Goal: Transaction & Acquisition: Purchase product/service

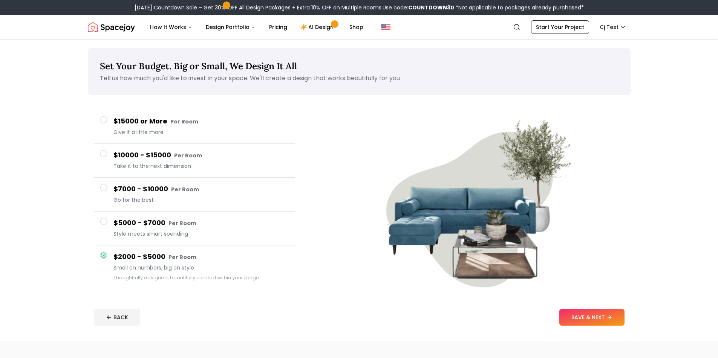
click at [596, 324] on button "SAVE & NEXT" at bounding box center [591, 317] width 65 height 17
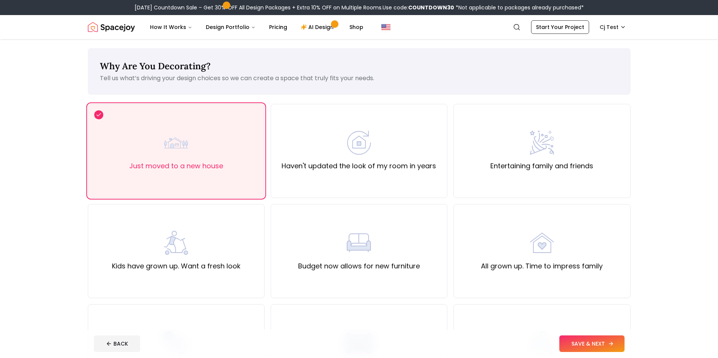
click at [589, 339] on button "SAVE & NEXT" at bounding box center [591, 344] width 65 height 17
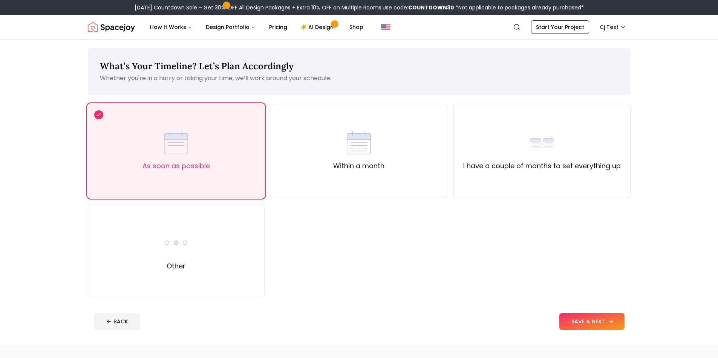
click at [596, 316] on button "SAVE & NEXT" at bounding box center [591, 321] width 65 height 17
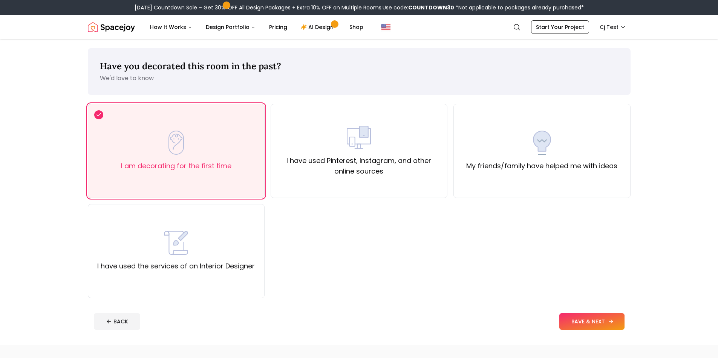
click at [594, 327] on button "SAVE & NEXT" at bounding box center [591, 321] width 65 height 17
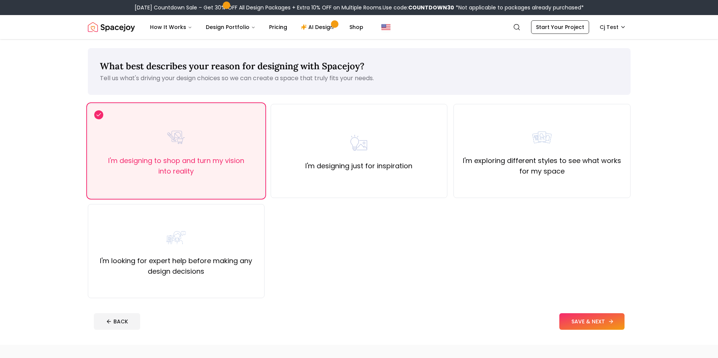
click at [594, 326] on button "SAVE & NEXT" at bounding box center [591, 321] width 65 height 17
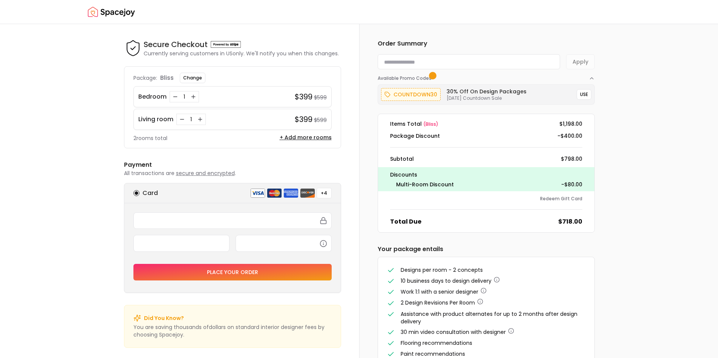
click at [443, 63] on input at bounding box center [468, 61] width 182 height 15
paste input "**********"
type input "**********"
click at [574, 62] on button "Apply" at bounding box center [580, 61] width 29 height 15
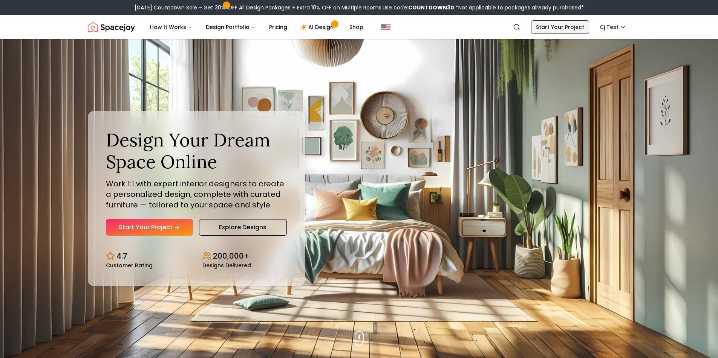
click at [557, 29] on link "Start Your Project" at bounding box center [560, 27] width 58 height 14
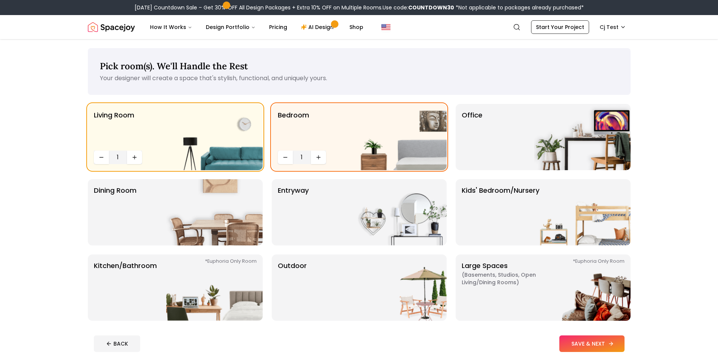
click at [584, 347] on button "SAVE & NEXT" at bounding box center [591, 344] width 65 height 17
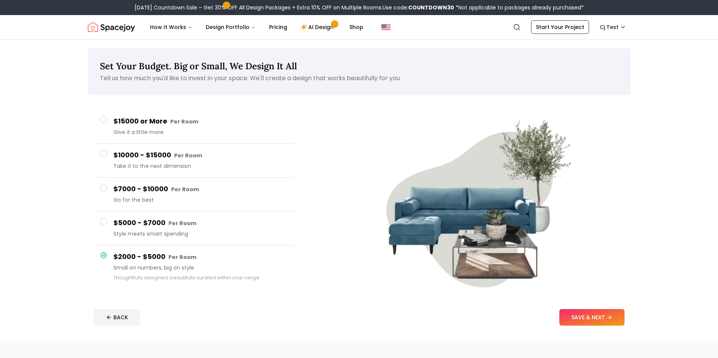
click at [595, 308] on footer "BACK SAVE & NEXT" at bounding box center [359, 317] width 542 height 29
click at [588, 318] on button "SAVE & NEXT" at bounding box center [591, 317] width 65 height 17
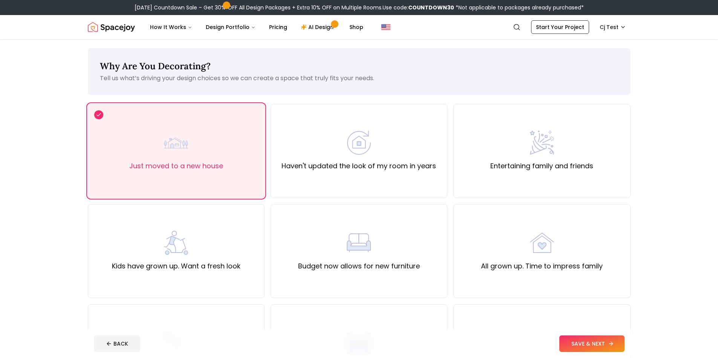
click at [574, 340] on button "SAVE & NEXT" at bounding box center [591, 344] width 65 height 17
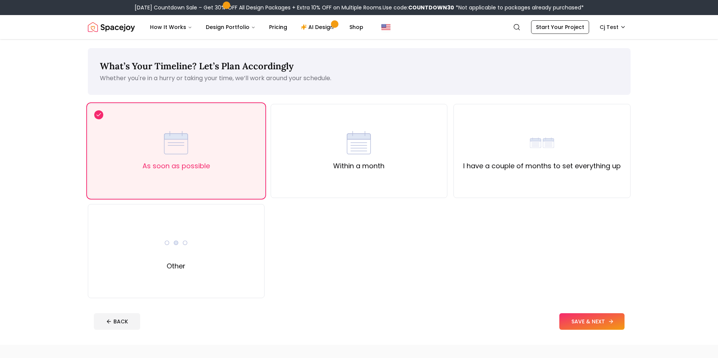
click at [578, 324] on button "SAVE & NEXT" at bounding box center [591, 321] width 65 height 17
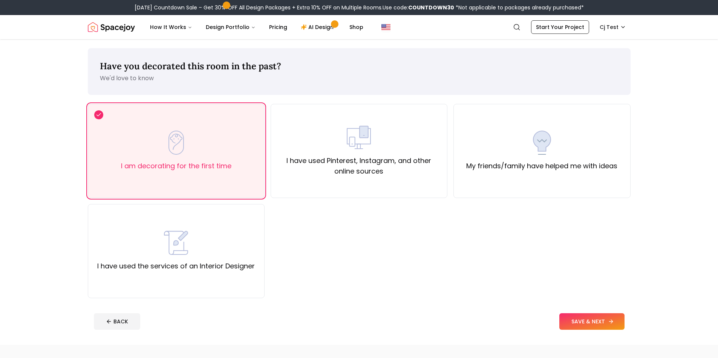
click at [591, 326] on button "SAVE & NEXT" at bounding box center [591, 321] width 65 height 17
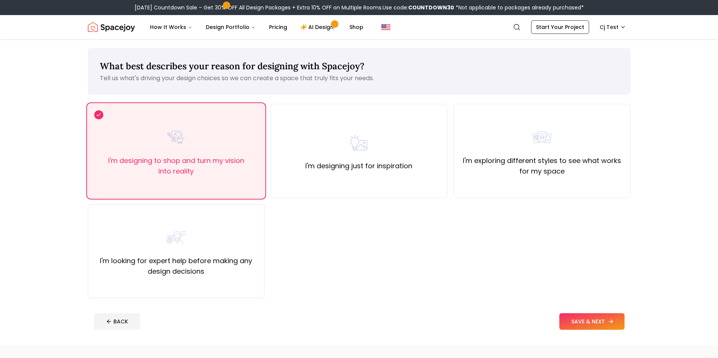
click at [591, 325] on button "SAVE & NEXT" at bounding box center [591, 321] width 65 height 17
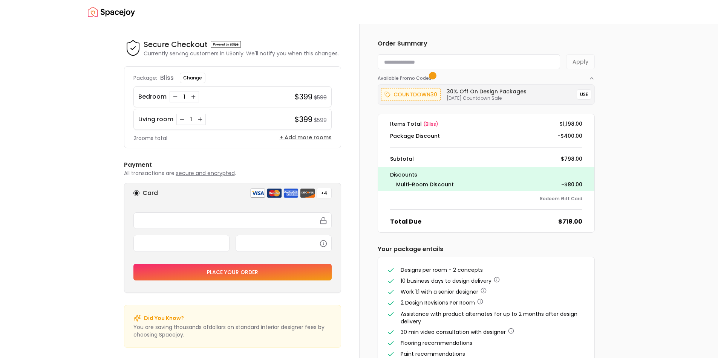
click at [314, 138] on button "+ Add more rooms" at bounding box center [305, 138] width 52 height 8
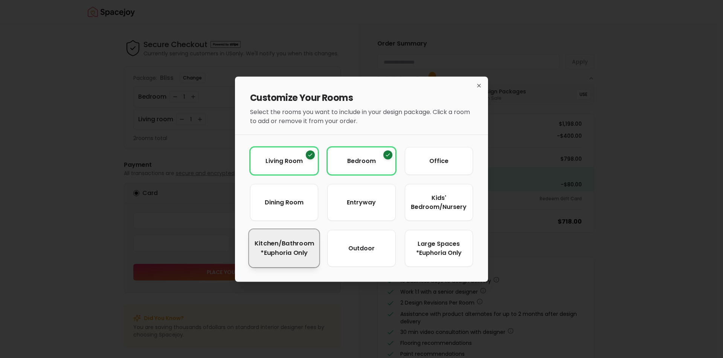
drag, startPoint x: 318, startPoint y: 254, endPoint x: 314, endPoint y: 256, distance: 4.1
click at [314, 255] on button "Kitchen/Bathroom *Euphoria Only" at bounding box center [284, 248] width 70 height 38
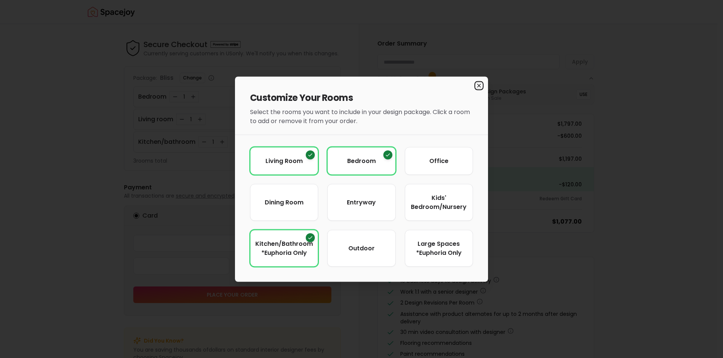
click at [478, 86] on icon "button" at bounding box center [479, 85] width 3 height 3
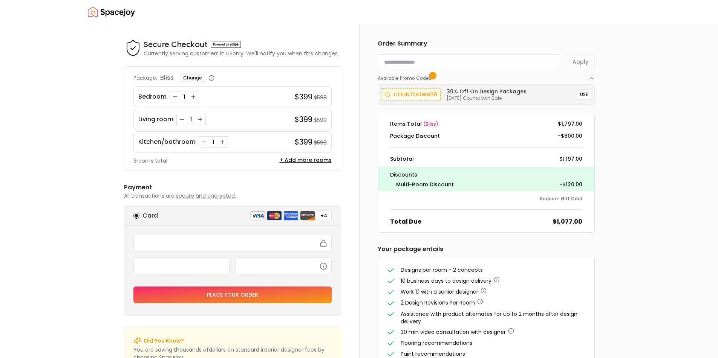
drag, startPoint x: 324, startPoint y: 76, endPoint x: 181, endPoint y: 78, distance: 142.8
click at [324, 77] on div "Package: bliss Change" at bounding box center [232, 78] width 198 height 11
click at [181, 78] on button "Change" at bounding box center [193, 78] width 26 height 11
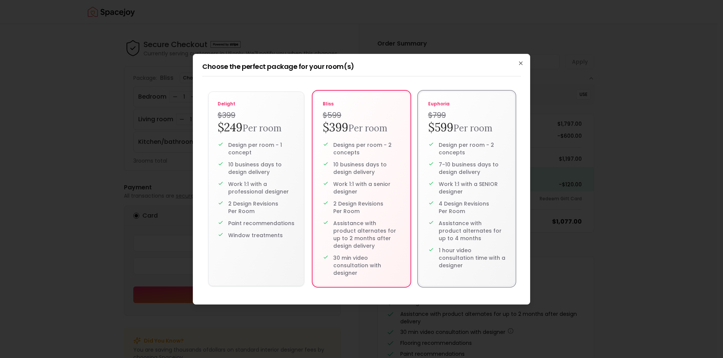
click at [450, 151] on p "Design per room - 2 concepts" at bounding box center [472, 148] width 67 height 15
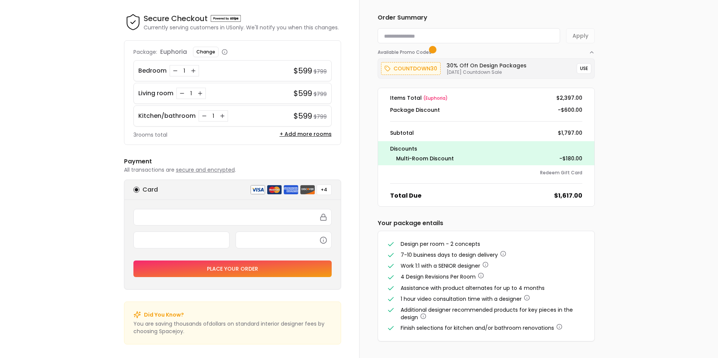
scroll to position [27, 0]
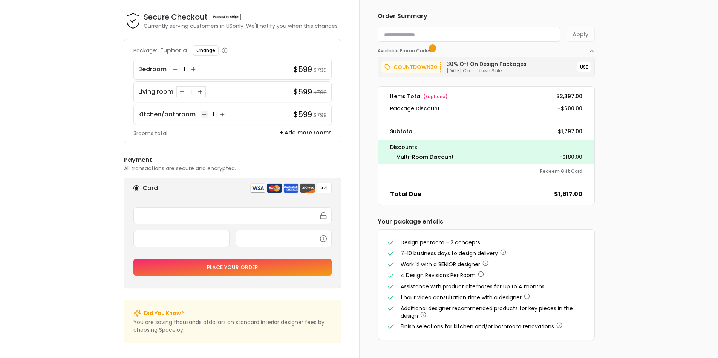
click at [205, 113] on icon "Decrease quantity for Kitchen/bathroom" at bounding box center [204, 114] width 6 height 6
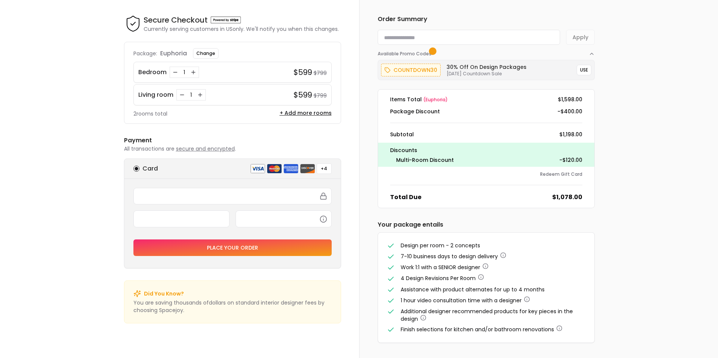
click at [351, 240] on div "Secure Checkout Secure Checkout Currently serving customers in [GEOGRAPHIC_DATA…" at bounding box center [232, 179] width 253 height 359
click at [551, 174] on button "Redeem Gift Card" at bounding box center [561, 174] width 42 height 6
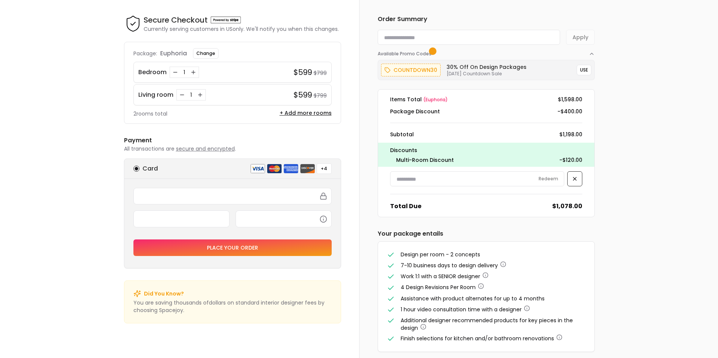
click at [490, 182] on input at bounding box center [477, 178] width 174 height 15
click at [637, 273] on div "Order Summary Apply Available Promo Codes countdown30 30% Off on Design Package…" at bounding box center [538, 184] width 359 height 368
click at [205, 55] on button "Change" at bounding box center [206, 53] width 26 height 11
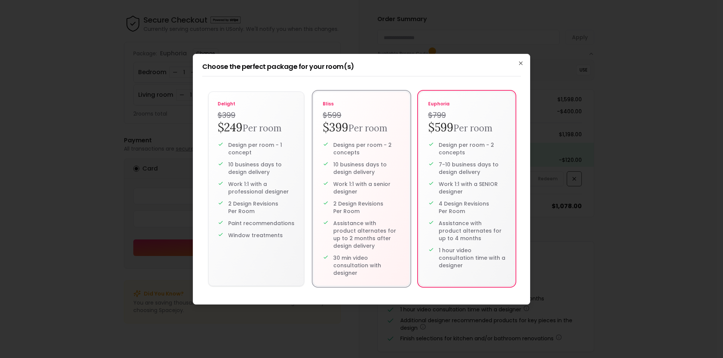
click at [345, 170] on p "10 business days to design delivery" at bounding box center [366, 168] width 67 height 15
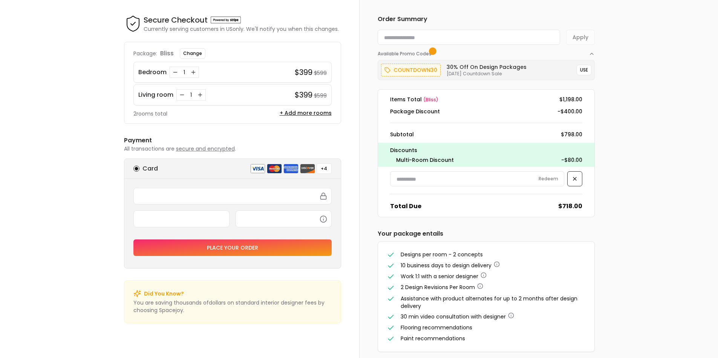
click at [447, 182] on input at bounding box center [477, 178] width 174 height 15
click at [444, 72] on div "countdown30 30% Off on Design Packages [DATE] Countdown Sale" at bounding box center [477, 70] width 192 height 14
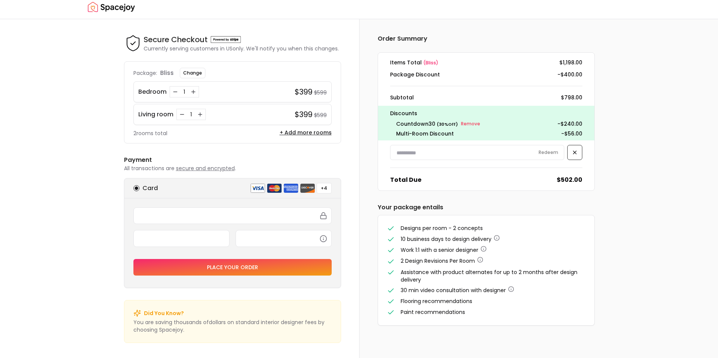
scroll to position [5, 0]
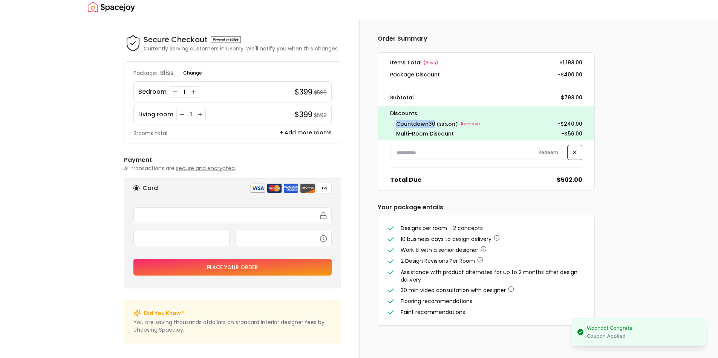
drag, startPoint x: 433, startPoint y: 121, endPoint x: 396, endPoint y: 123, distance: 36.9
click at [396, 123] on span "countdown30" at bounding box center [415, 124] width 39 height 8
copy span "countdown30"
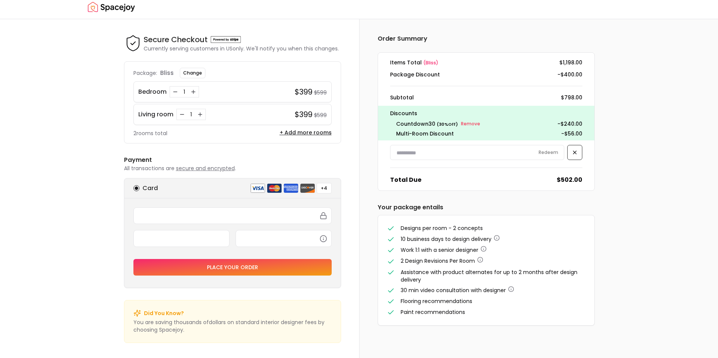
click at [449, 166] on dl "Items Total ( bliss ) $1,198.00 Package Discount -$400.00 Subtotal $798.00 Disc…" at bounding box center [485, 121] width 217 height 139
click at [470, 140] on div "Discounts countdown30 ( 30 % Off) Remove - $240.00 Multi-Room Discount -$56.00" at bounding box center [486, 123] width 216 height 35
drag, startPoint x: 448, startPoint y: 156, endPoint x: 452, endPoint y: 160, distance: 6.1
click at [448, 156] on input at bounding box center [477, 152] width 174 height 15
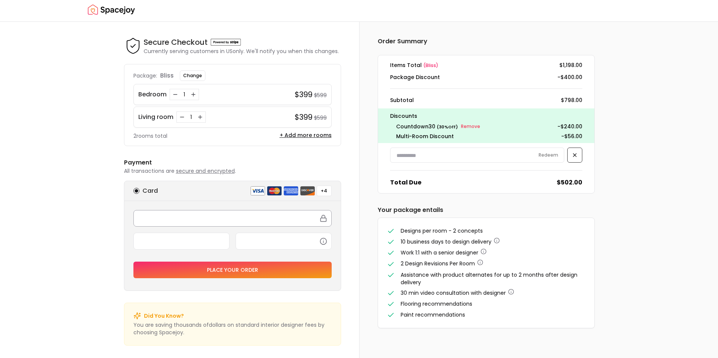
scroll to position [0, 0]
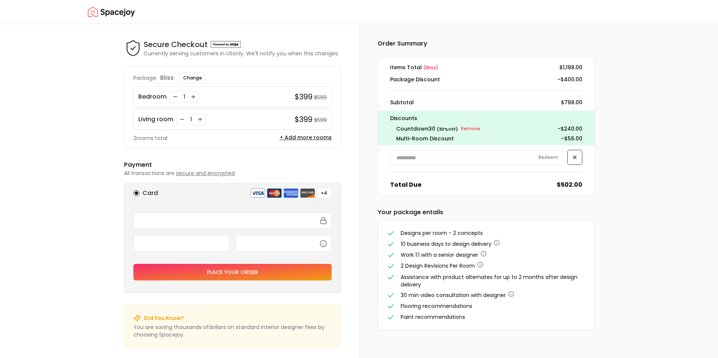
drag, startPoint x: 238, startPoint y: 161, endPoint x: 226, endPoint y: 155, distance: 13.0
click at [238, 161] on h6 "Payment" at bounding box center [232, 164] width 217 height 9
click at [172, 101] on div "1" at bounding box center [184, 96] width 29 height 11
click at [174, 96] on icon "Decrease quantity for Bedroom" at bounding box center [175, 97] width 6 height 6
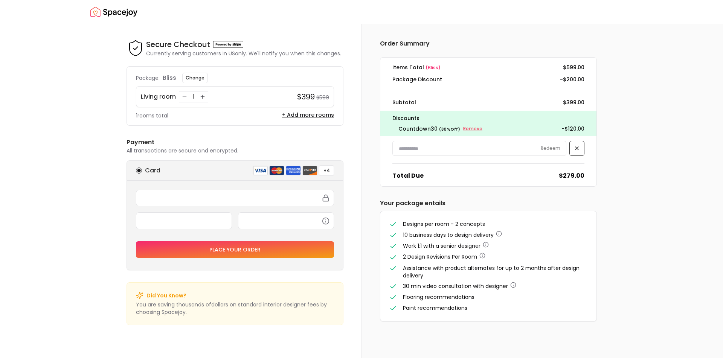
click at [473, 131] on small "Remove" at bounding box center [472, 129] width 19 height 6
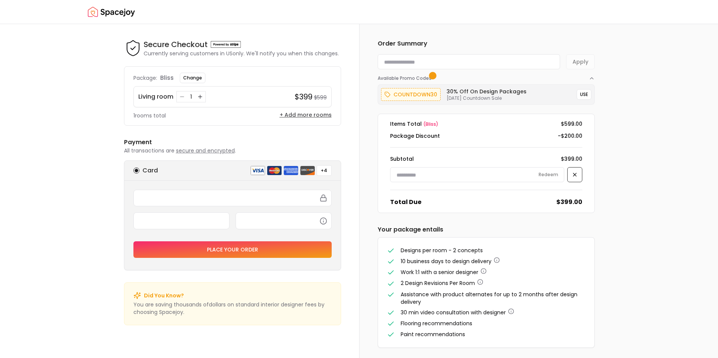
click at [321, 116] on button "+ Add more rooms" at bounding box center [305, 115] width 52 height 8
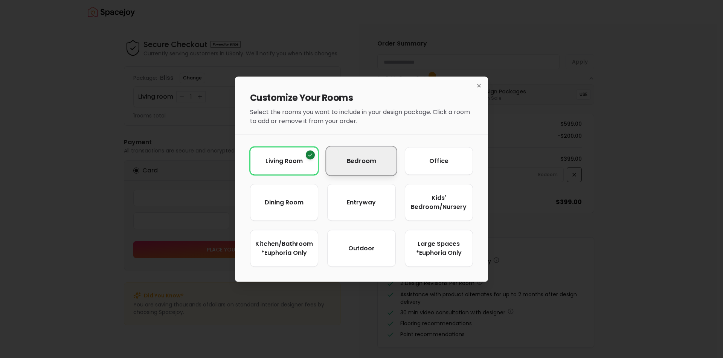
click at [367, 165] on span "Bedroom" at bounding box center [361, 160] width 29 height 9
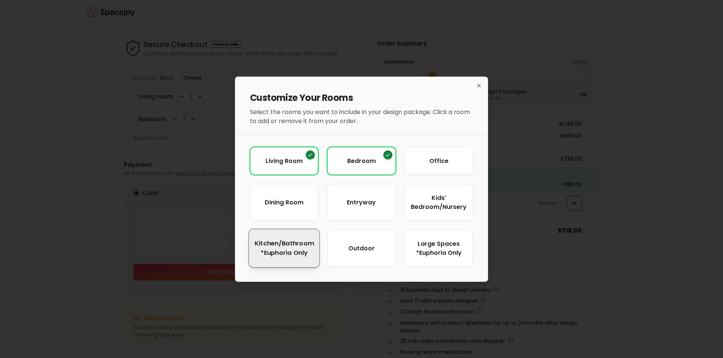
click at [297, 249] on span "Kitchen/Bathroom *Euphoria Only" at bounding box center [285, 248] width 60 height 18
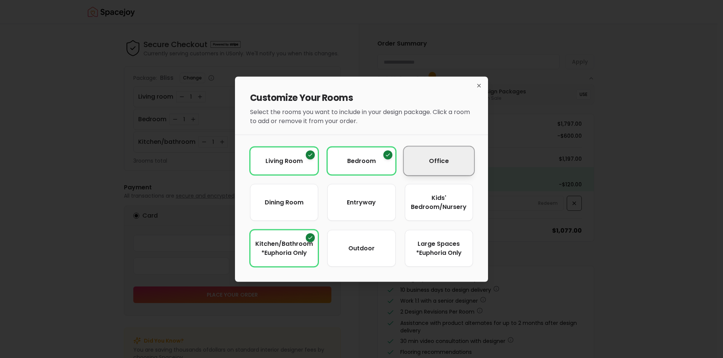
click at [435, 160] on span "Office" at bounding box center [439, 160] width 20 height 9
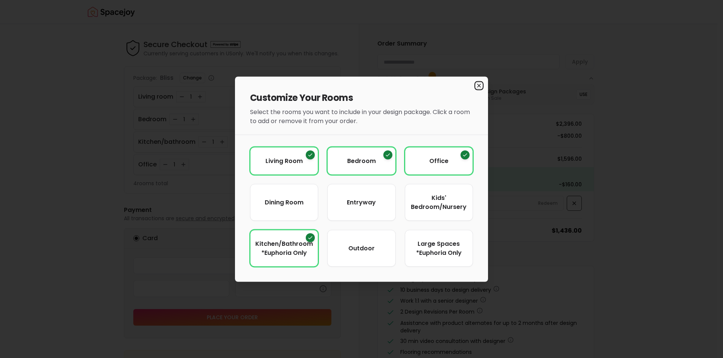
click at [480, 84] on icon "button" at bounding box center [479, 85] width 6 height 6
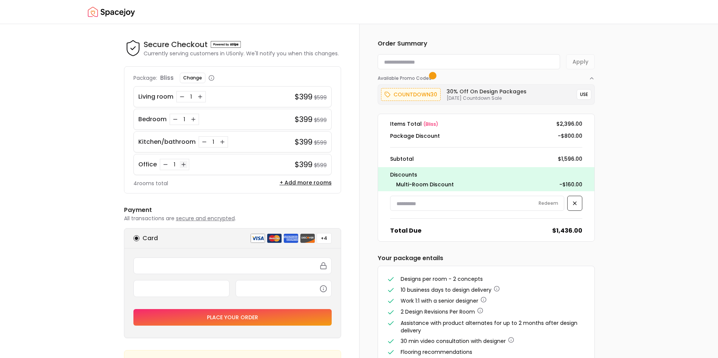
click at [184, 166] on icon "Increase quantity for Office" at bounding box center [183, 165] width 6 height 6
drag, startPoint x: 558, startPoint y: 229, endPoint x: 583, endPoint y: 230, distance: 25.2
click at [583, 230] on div "Total Due $1,795.00" at bounding box center [486, 230] width 204 height 9
click at [246, 156] on div "Office 2 $798 $1,198" at bounding box center [232, 164] width 198 height 21
click at [304, 92] on h4 "$399" at bounding box center [304, 97] width 18 height 11
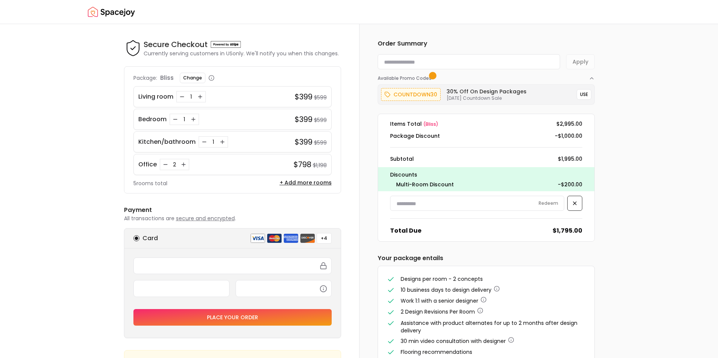
click at [569, 269] on div "Designs per room - 2 concepts 10 business days to design delivery Work 1:1 with…" at bounding box center [486, 321] width 216 height 110
